Goal: Find specific page/section: Find specific page/section

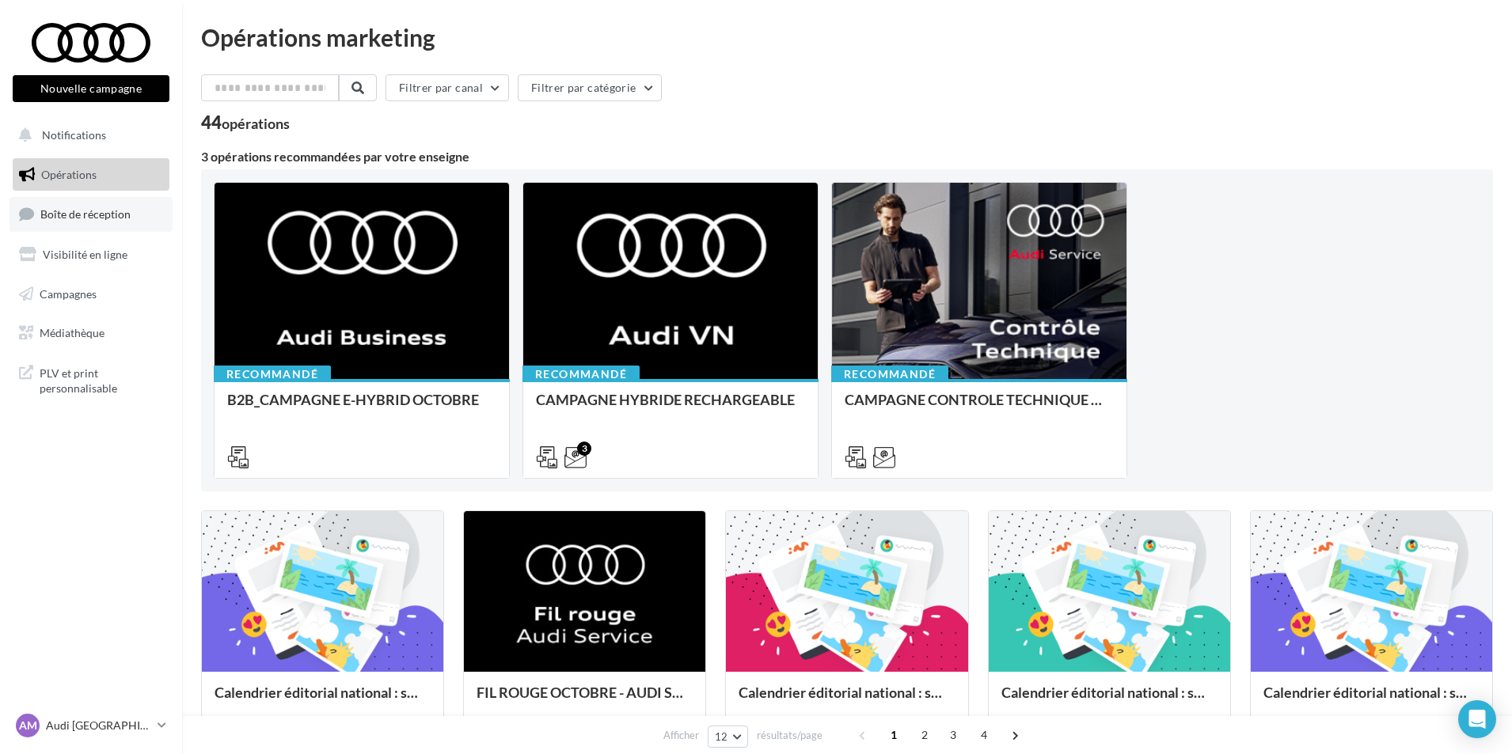
click at [103, 207] on link "Boîte de réception" at bounding box center [90, 214] width 163 height 34
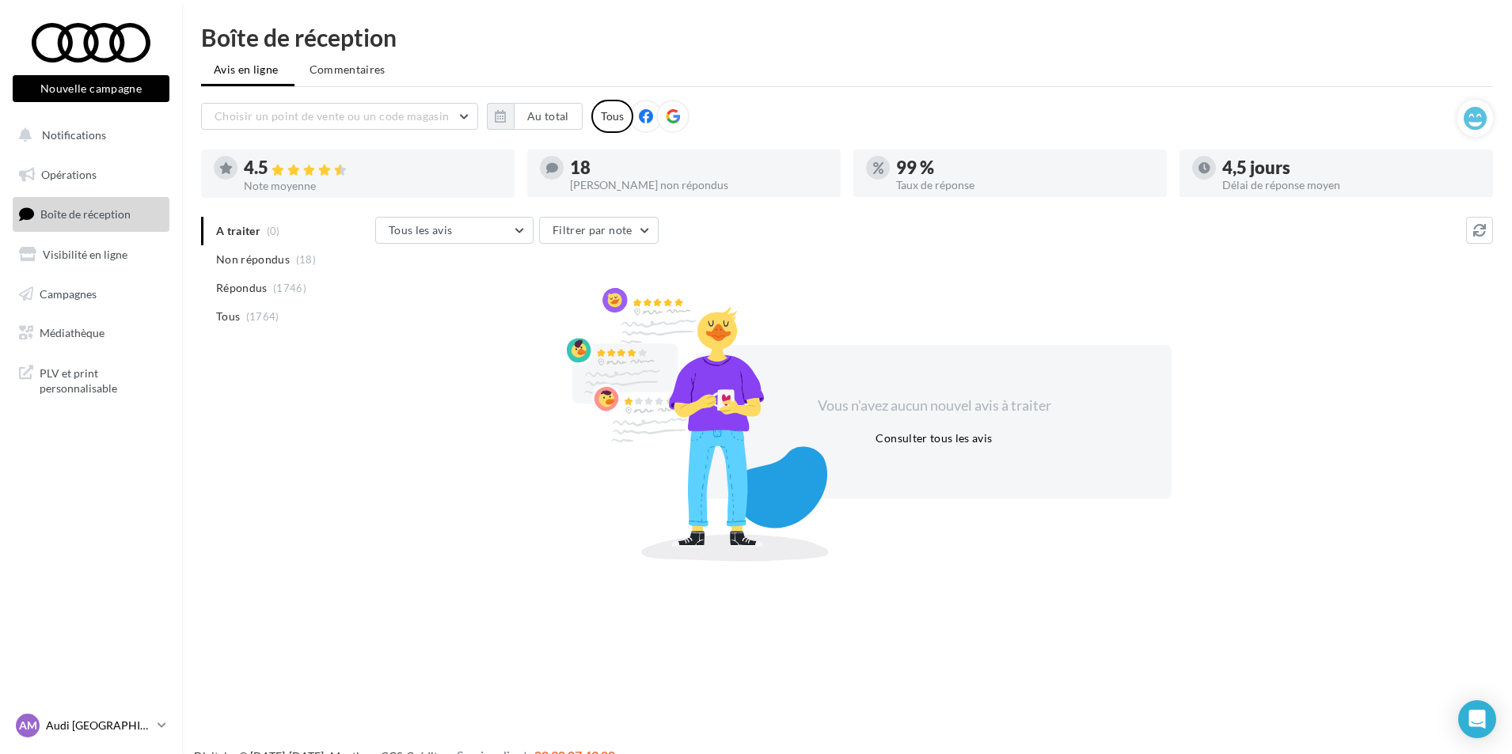
click at [104, 714] on div "AM Audi MARSEILLE audi-mars-gau" at bounding box center [83, 726] width 135 height 24
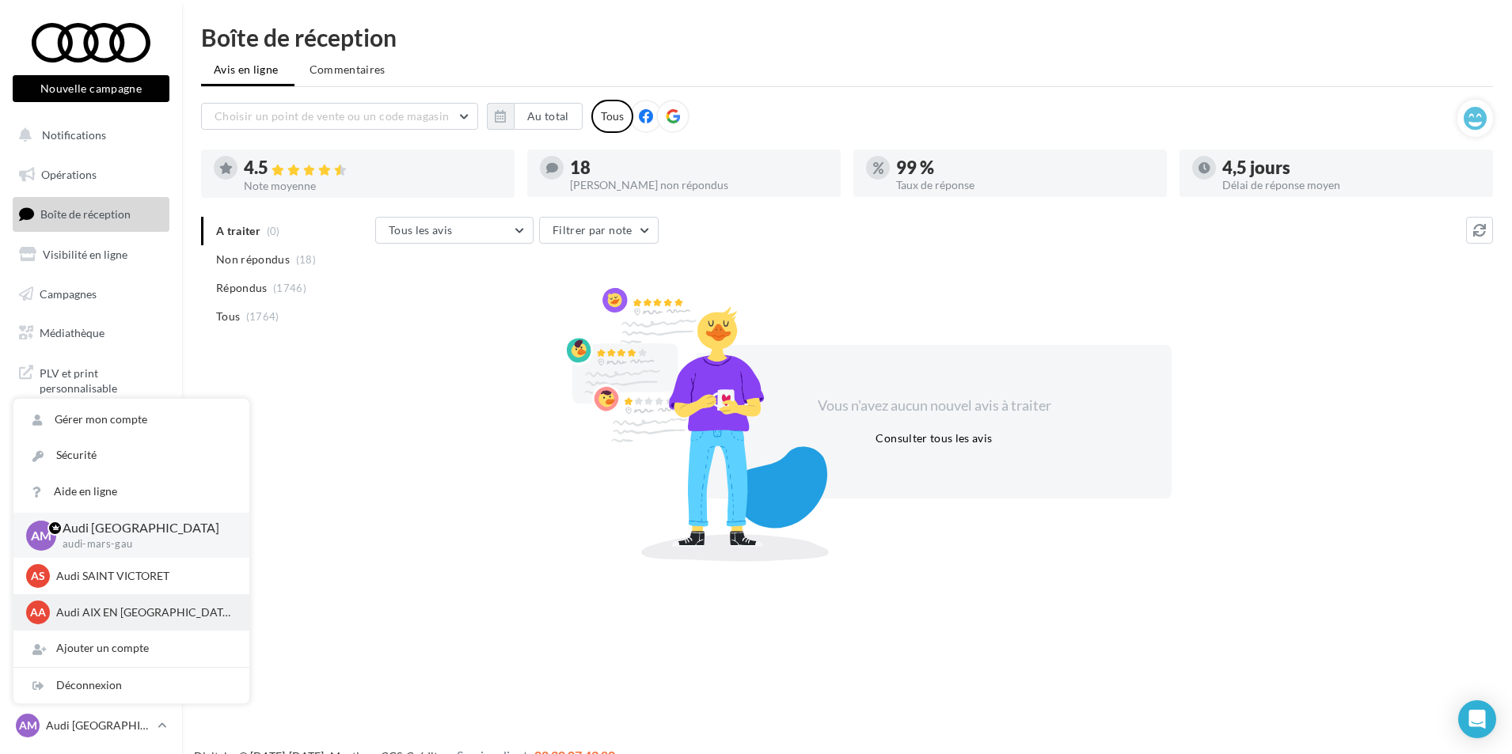
click at [89, 620] on p "Audi AIX EN [GEOGRAPHIC_DATA]" at bounding box center [143, 613] width 174 height 16
